Goal: Task Accomplishment & Management: Use online tool/utility

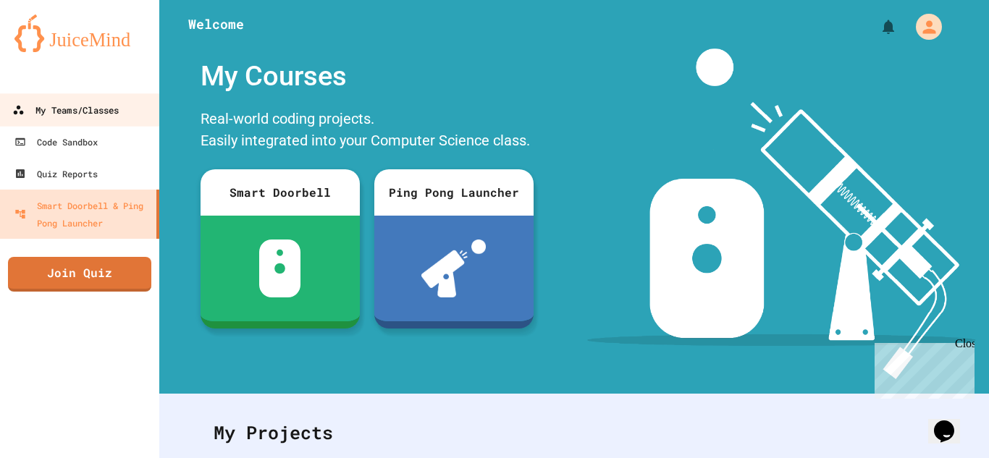
click at [117, 115] on div "My Teams/Classes" at bounding box center [65, 110] width 106 height 18
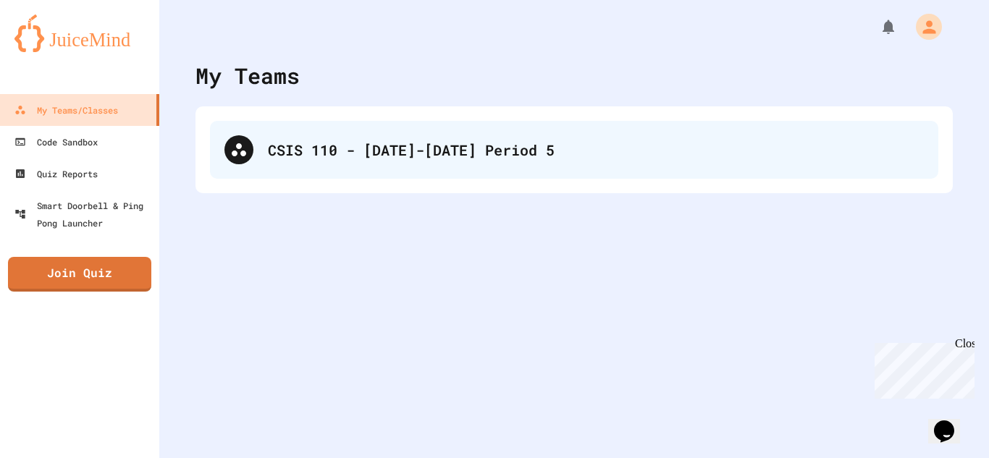
click at [467, 176] on div "CSIS 110 - [DATE]-[DATE] Period 5" at bounding box center [574, 150] width 728 height 58
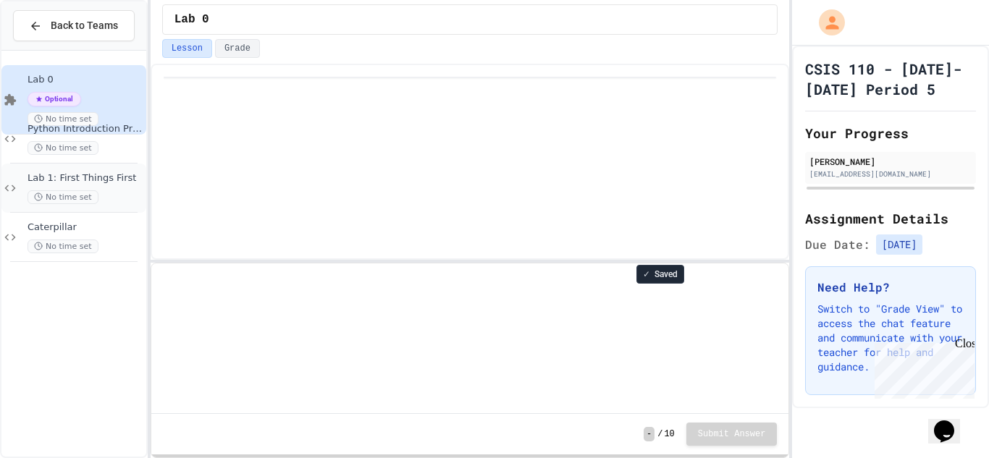
click at [77, 192] on span "No time set" at bounding box center [63, 197] width 71 height 14
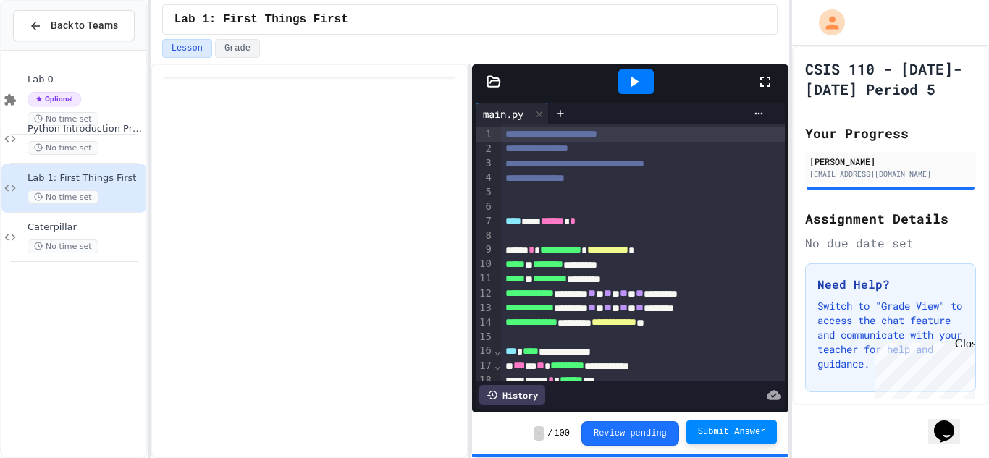
click at [718, 430] on span "Submit Answer" at bounding box center [732, 432] width 68 height 12
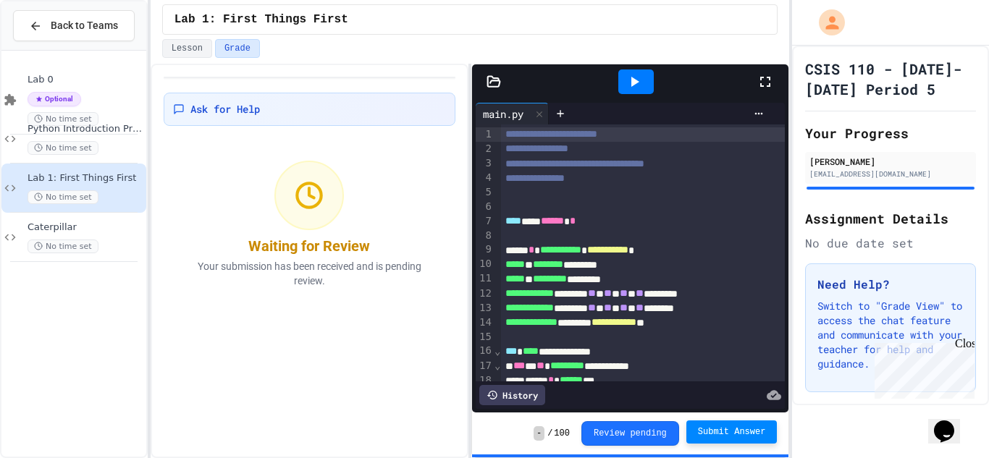
click at [759, 434] on span "Submit Answer" at bounding box center [732, 432] width 68 height 12
click at [730, 431] on span "Submit Answer" at bounding box center [732, 432] width 68 height 12
click at [30, 21] on icon at bounding box center [35, 26] width 13 height 13
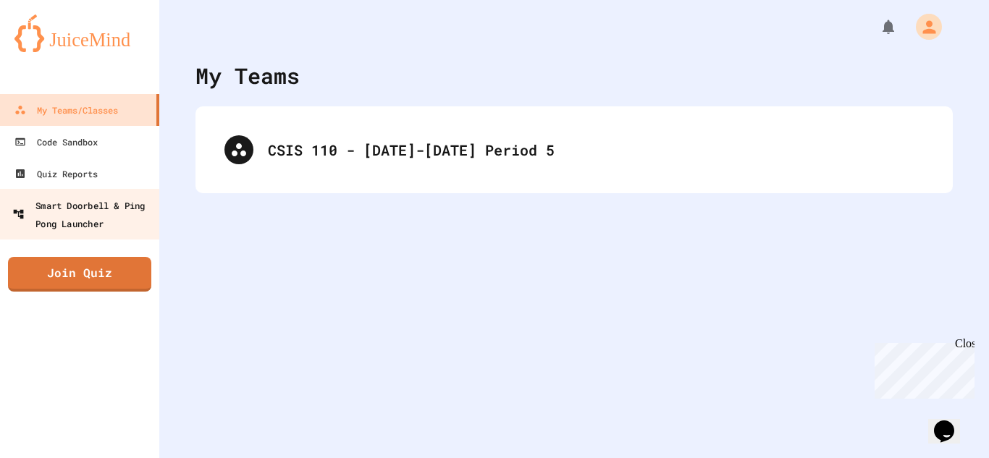
click at [57, 215] on div "Smart Doorbell & Ping Pong Launcher" at bounding box center [83, 213] width 143 height 35
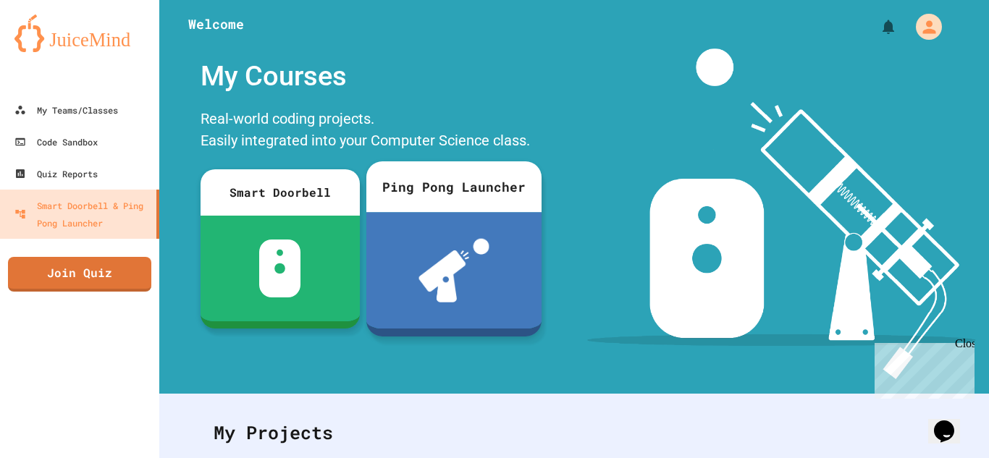
click at [451, 247] on img at bounding box center [453, 271] width 71 height 64
